Goal: Transaction & Acquisition: Obtain resource

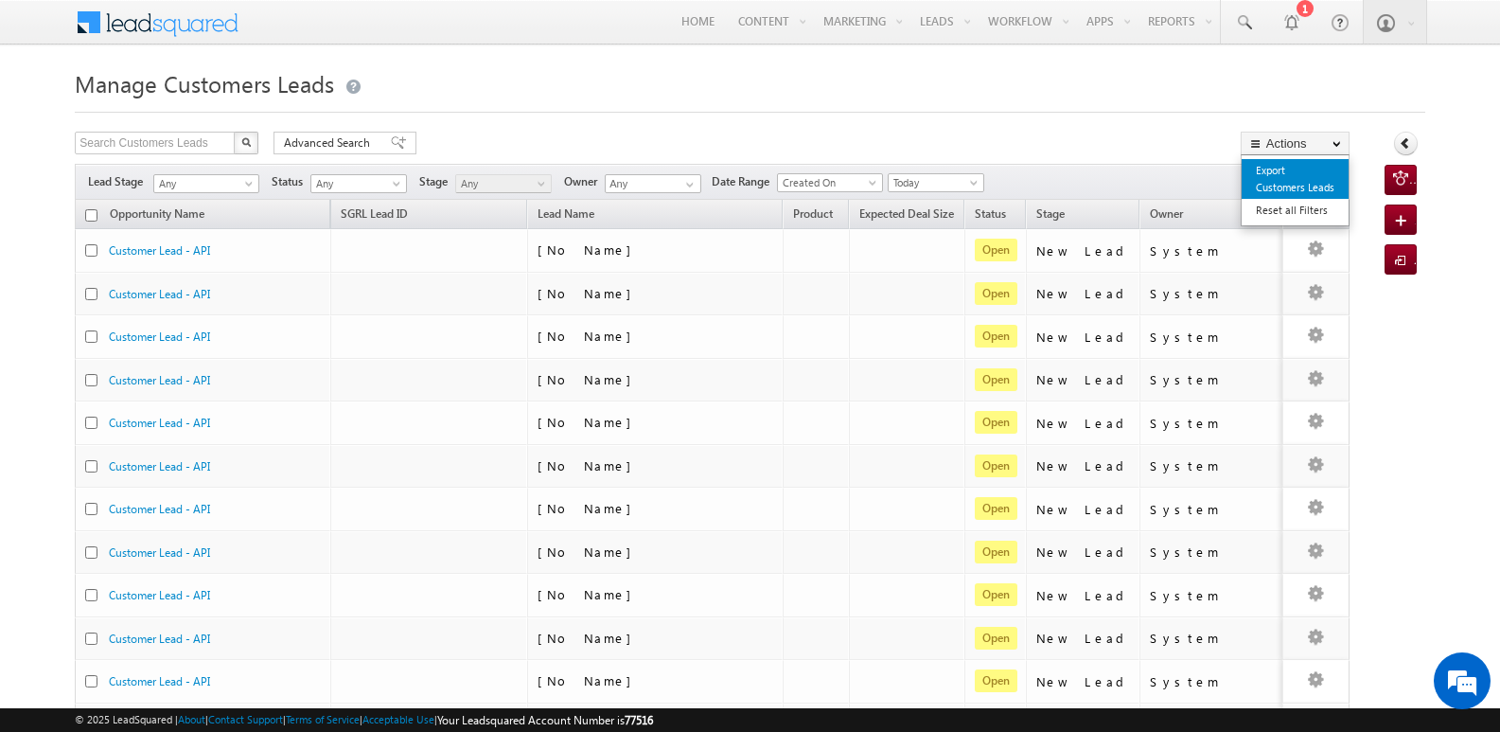
click at [1271, 169] on link "Export Customers Leads" at bounding box center [1295, 179] width 107 height 40
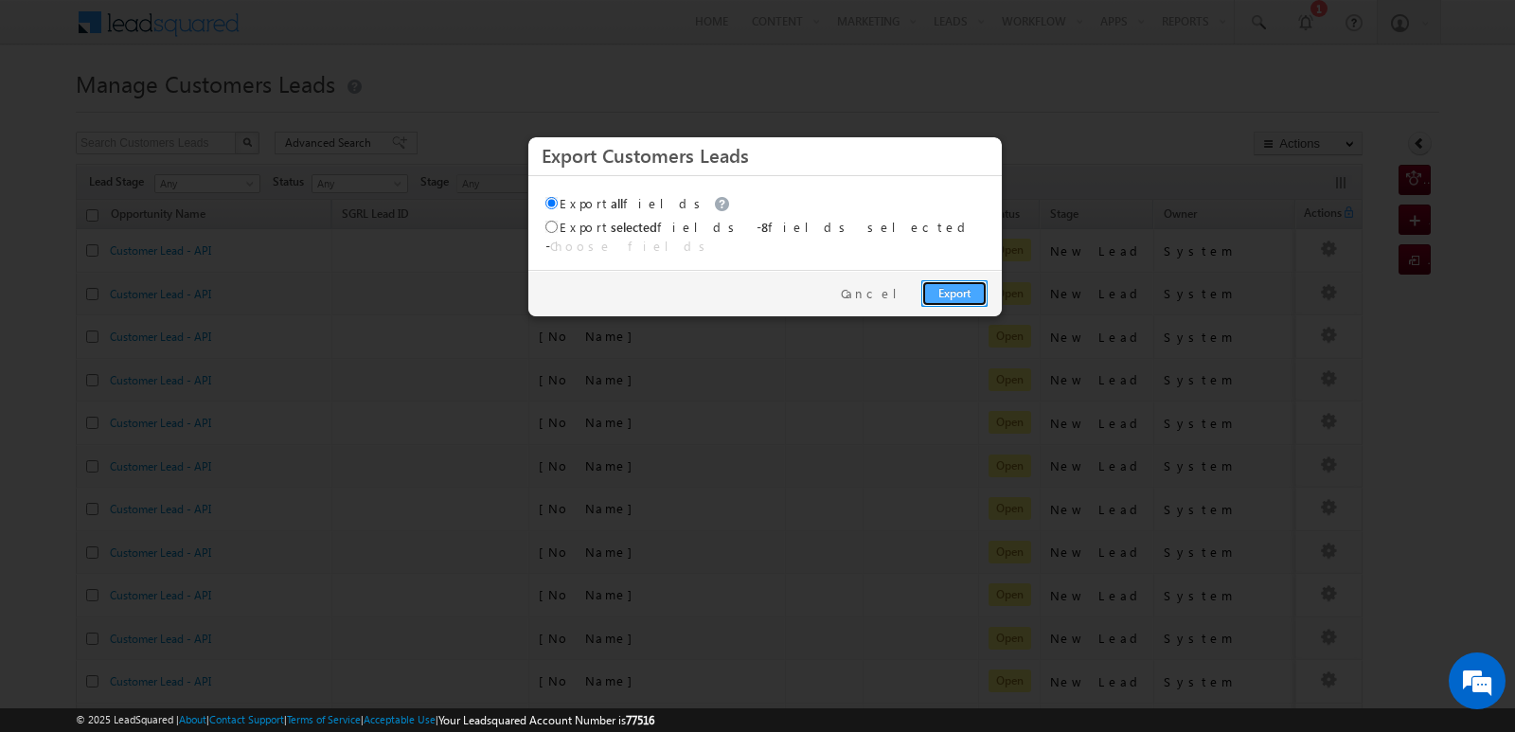
click at [947, 280] on link "Export" at bounding box center [954, 293] width 66 height 27
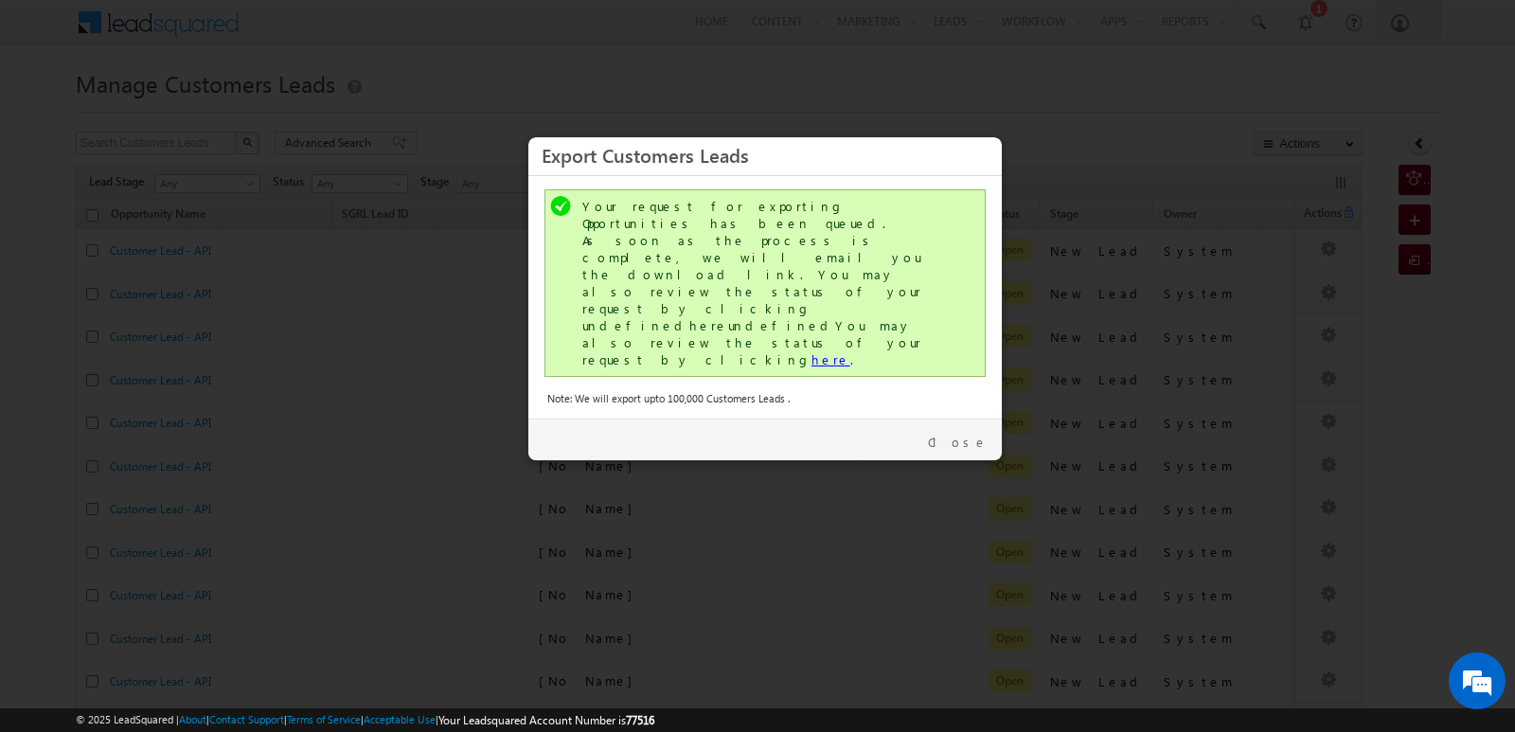
click at [811, 351] on link "here" at bounding box center [830, 359] width 39 height 16
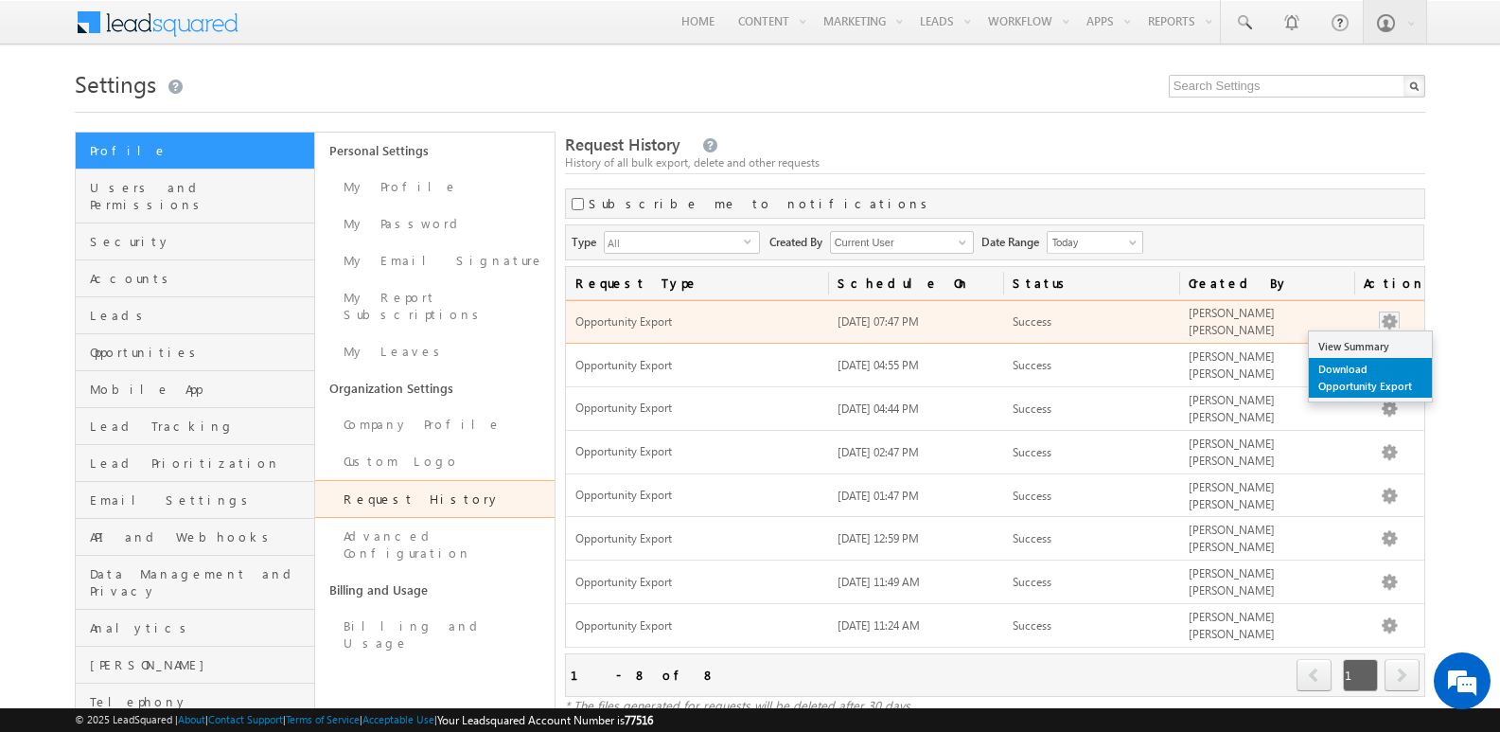
click at [1362, 382] on link "Download Opportunity Export" at bounding box center [1370, 378] width 123 height 40
